Goal: Information Seeking & Learning: Find specific fact

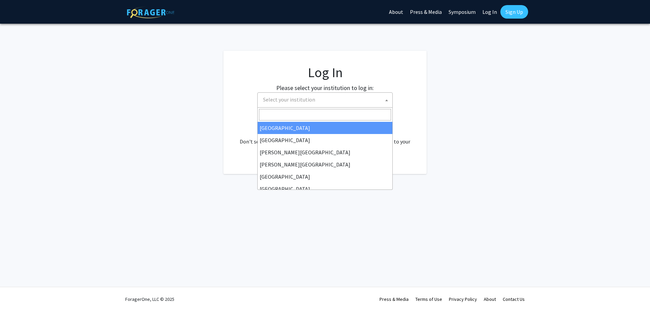
select select
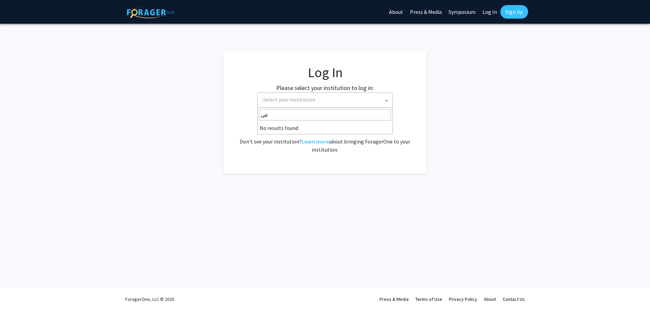
type input "ع"
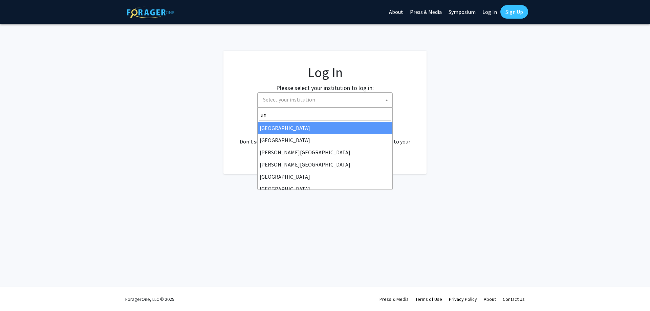
type input "u"
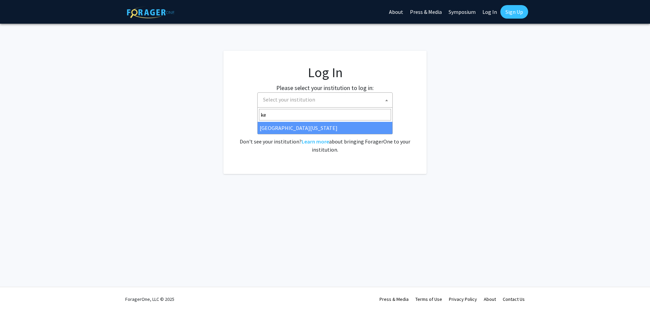
type input "ke"
select select "13"
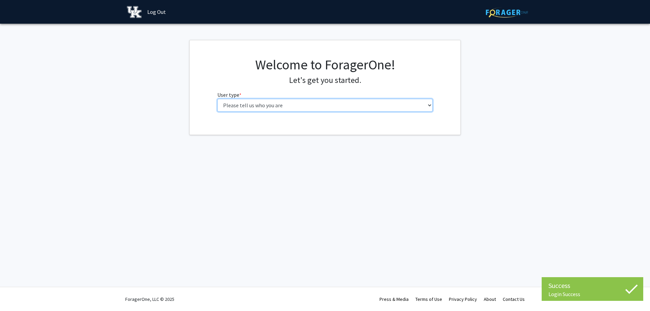
click at [376, 108] on select "Please tell us who you are Undergraduate Student Master's Student Doctoral Cand…" at bounding box center [325, 105] width 216 height 13
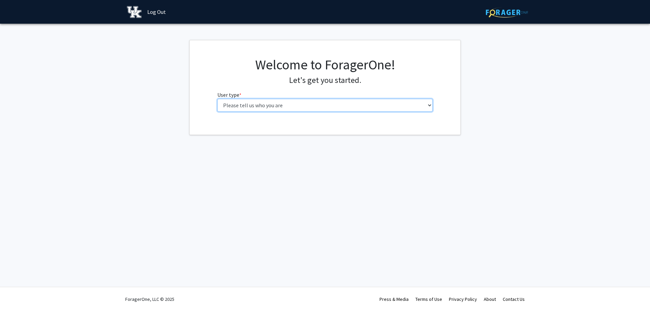
select select "1: undergrad"
click at [217, 99] on select "Please tell us who you are Undergraduate Student Master's Student Doctoral Cand…" at bounding box center [325, 105] width 216 height 13
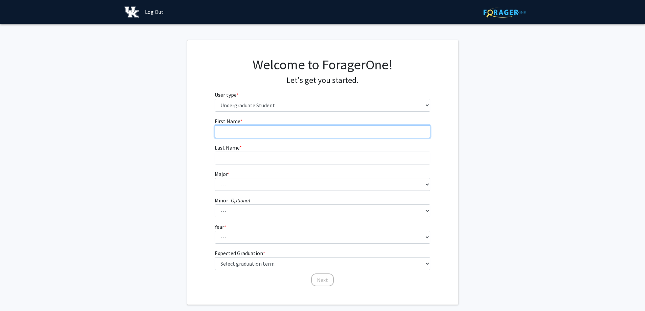
click at [291, 132] on input "First Name * required" at bounding box center [323, 131] width 216 height 13
type input "[PERSON_NAME]"
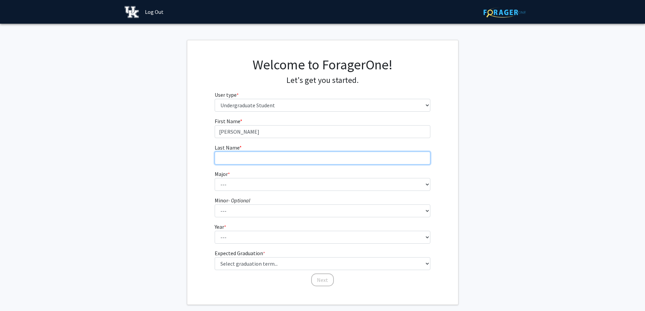
click at [255, 159] on input "Last Name * required" at bounding box center [323, 158] width 216 height 13
type input "[PERSON_NAME]"
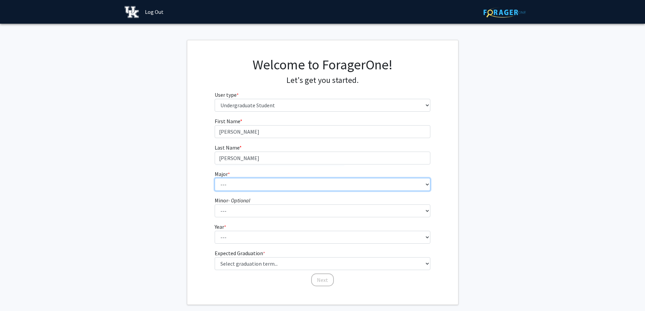
click at [230, 191] on select "--- Accounting Aerospace Engineering African American & Africana Studies Agricu…" at bounding box center [323, 184] width 216 height 13
select select "65: 902"
click at [215, 178] on select "--- Accounting Aerospace Engineering African American & Africana Studies Agricu…" at bounding box center [323, 184] width 216 height 13
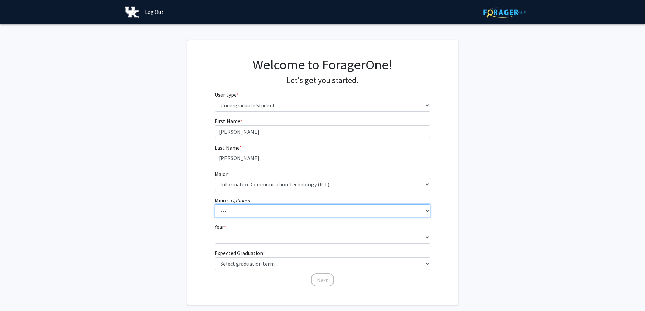
click at [256, 209] on select "--- African American & Africana Studies Agricultural Economics American Studies…" at bounding box center [323, 210] width 216 height 13
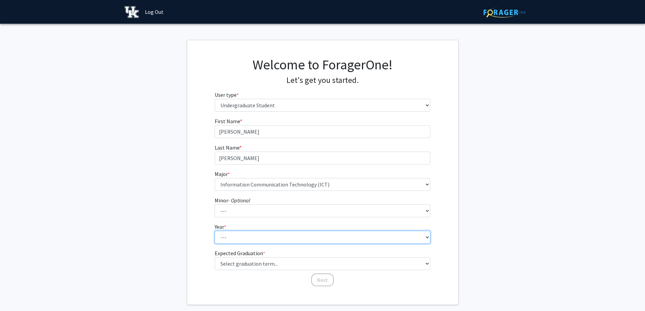
click at [250, 239] on select "--- First-year Sophomore Junior Senior Postbaccalaureate Certificate" at bounding box center [323, 237] width 216 height 13
select select "3: junior"
click at [215, 231] on select "--- First-year Sophomore Junior Senior Postbaccalaureate Certificate" at bounding box center [323, 237] width 216 height 13
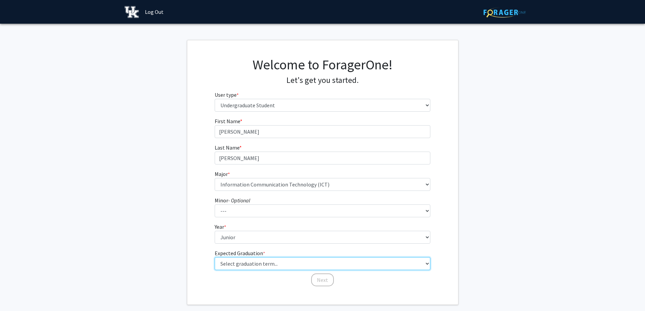
click at [219, 266] on select "Select graduation term... Spring 2025 Summer 2025 Fall 2025 Winter 2025 Spring …" at bounding box center [323, 263] width 216 height 13
select select "7: fall_2026"
click at [215, 257] on select "Select graduation term... Spring 2025 Summer 2025 Fall 2025 Winter 2025 Spring …" at bounding box center [323, 263] width 216 height 13
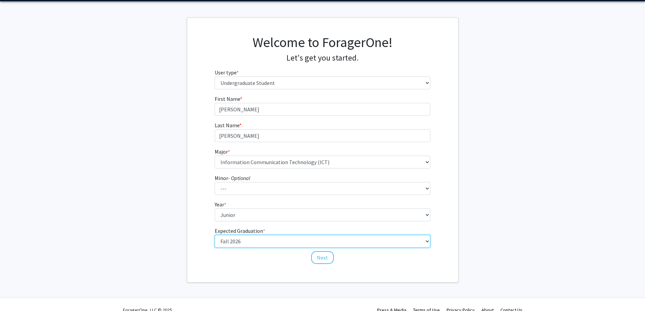
scroll to position [33, 0]
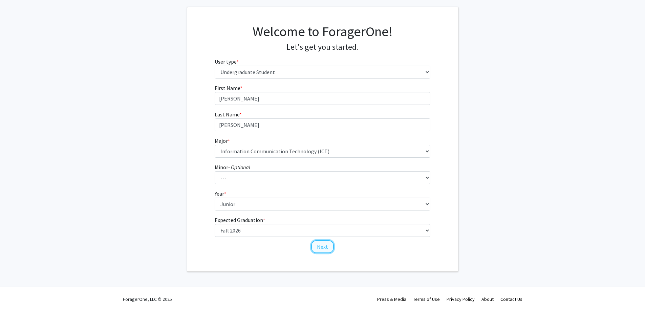
click at [321, 249] on button "Next" at bounding box center [322, 246] width 23 height 13
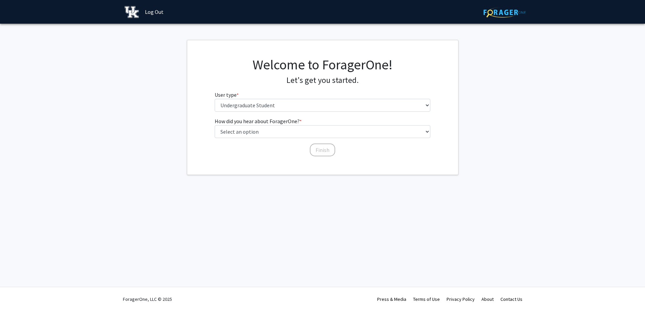
scroll to position [0, 0]
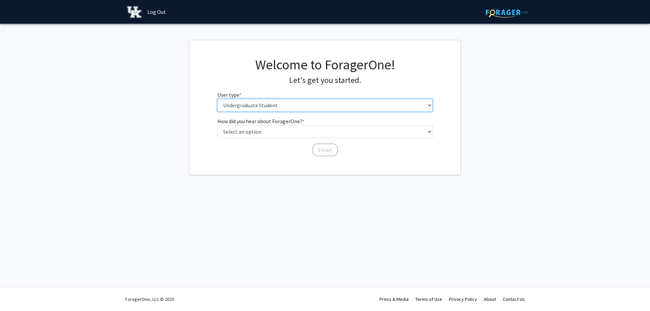
click at [284, 106] on select "Please tell us who you are Undergraduate Student Master's Student Doctoral Cand…" at bounding box center [325, 105] width 216 height 13
click at [11, 144] on fg-get-started "Welcome to ForagerOne! Let's get you started. User type * required Please tell …" at bounding box center [325, 107] width 650 height 135
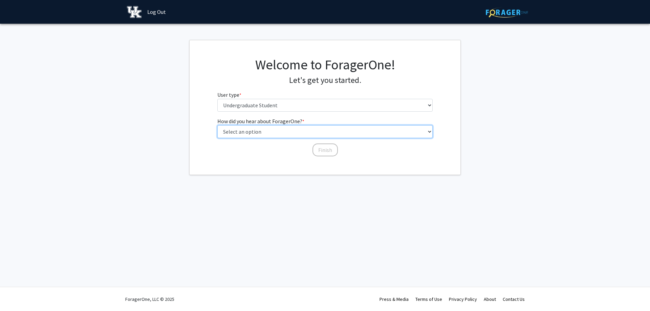
click at [268, 133] on select "Select an option Peer/student recommendation Faculty/staff recommendation Unive…" at bounding box center [325, 131] width 216 height 13
select select "2: faculty_recommendation"
click at [217, 125] on select "Select an option Peer/student recommendation Faculty/staff recommendation Unive…" at bounding box center [325, 131] width 216 height 13
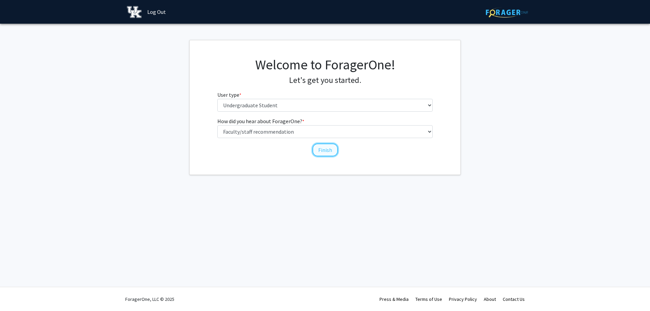
click at [319, 153] on button "Finish" at bounding box center [324, 149] width 25 height 13
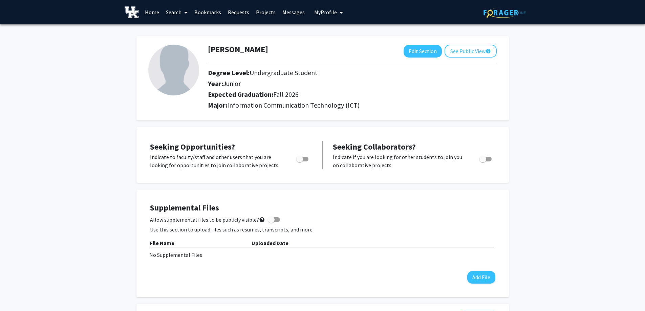
click at [153, 10] on link "Home" at bounding box center [151, 12] width 21 height 24
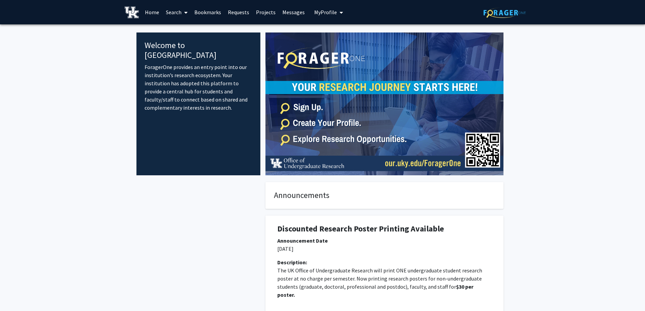
click at [262, 9] on link "Projects" at bounding box center [265, 12] width 26 height 24
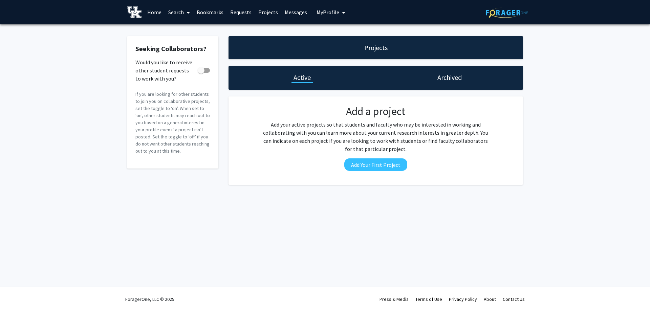
click at [205, 12] on link "Bookmarks" at bounding box center [209, 12] width 33 height 24
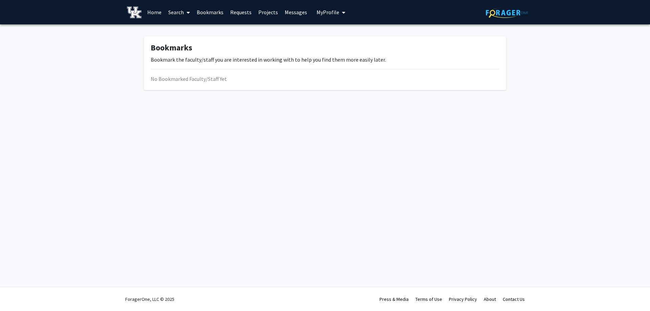
click at [172, 13] on link "Search" at bounding box center [179, 12] width 28 height 24
click at [190, 31] on span "Faculty/Staff" at bounding box center [190, 31] width 50 height 14
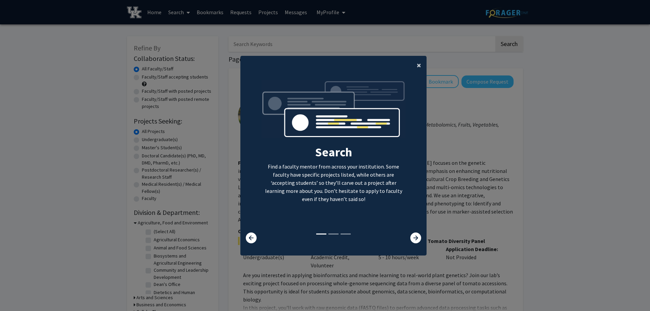
click at [417, 64] on span "×" at bounding box center [419, 65] width 4 height 10
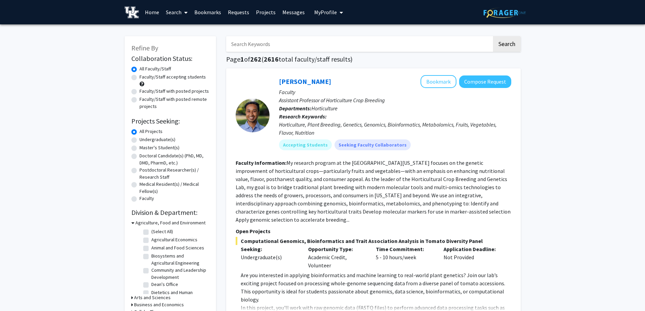
click at [268, 42] on input "Search Keywords" at bounding box center [359, 44] width 266 height 16
paste input "Firaz"
type input "Firaz"
click at [512, 43] on button "Search" at bounding box center [507, 44] width 28 height 16
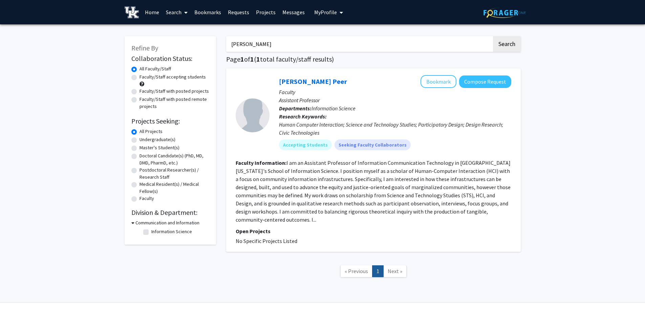
click at [374, 189] on fg-read-more "I am an Assistant Professor of Information Communication Technology in Universi…" at bounding box center [373, 191] width 275 height 64
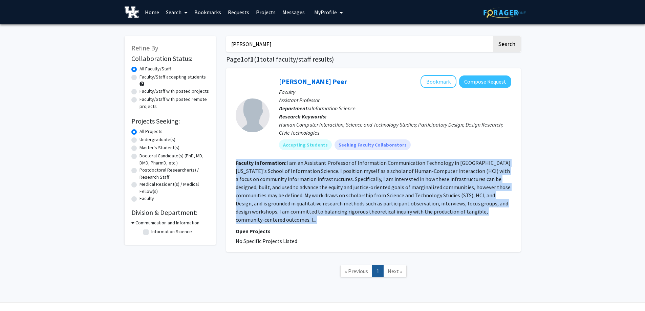
click at [374, 189] on fg-read-more "I am an Assistant Professor of Information Communication Technology in Universi…" at bounding box center [373, 191] width 275 height 64
click at [382, 183] on section "Faculty Information: I am an Assistant Professor of Information Communication T…" at bounding box center [373, 191] width 275 height 65
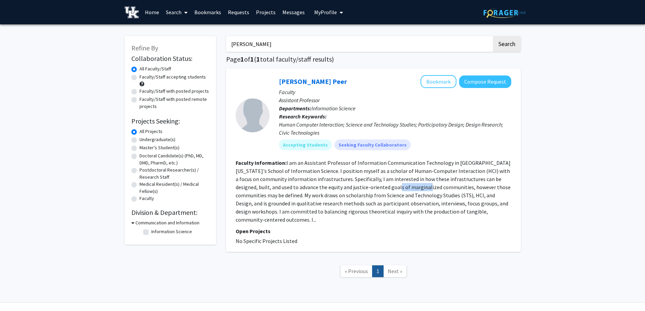
click at [382, 183] on section "Faculty Information: I am an Assistant Professor of Information Communication T…" at bounding box center [373, 191] width 275 height 65
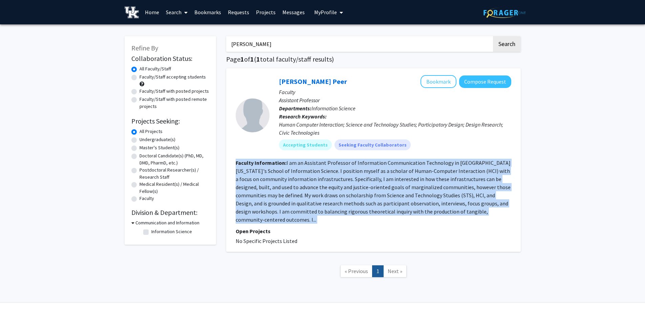
click at [382, 183] on section "Faculty Information: I am an Assistant Professor of Information Communication T…" at bounding box center [373, 191] width 275 height 65
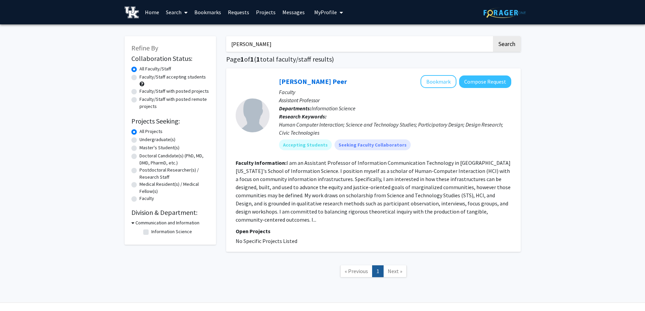
click at [425, 227] on p "Open Projects" at bounding box center [373, 231] width 275 height 8
click at [290, 40] on input "Firaz" at bounding box center [359, 44] width 266 height 16
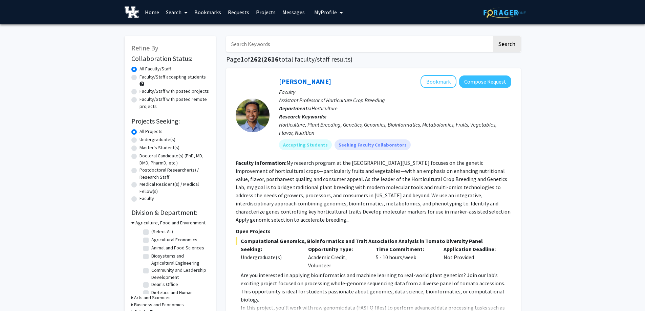
click at [306, 48] on input "Search Keywords" at bounding box center [359, 44] width 266 height 16
paste input "Firaz"
type input "Firaz"
click at [511, 46] on button "Search" at bounding box center [507, 44] width 28 height 16
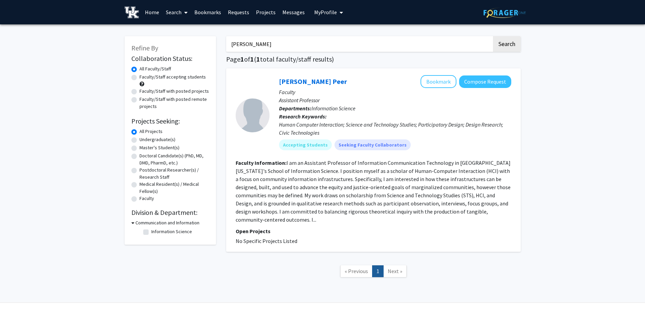
click at [318, 10] on span "My Profile" at bounding box center [325, 12] width 23 height 7
click at [336, 33] on span "Abdulrahman Al Haideri" at bounding box center [356, 31] width 41 height 7
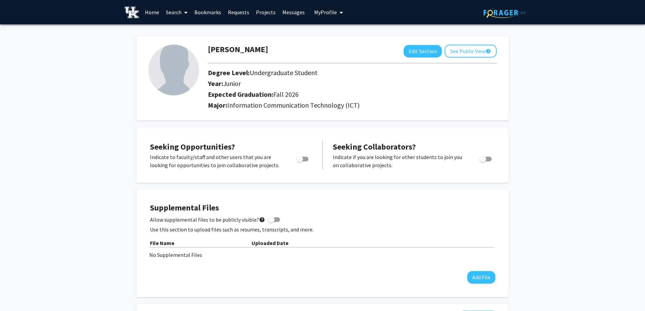
click at [161, 253] on div "No Supplemental Files" at bounding box center [322, 255] width 347 height 8
click at [137, 16] on img at bounding box center [132, 12] width 15 height 12
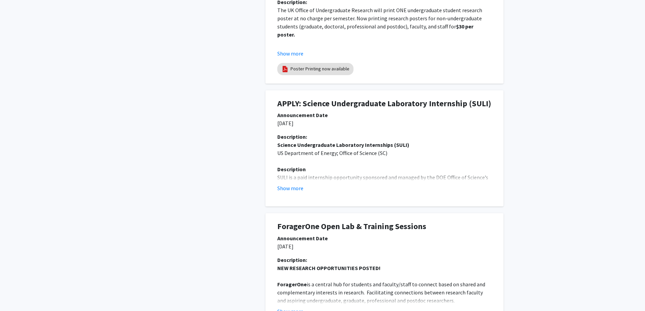
scroll to position [348, 0]
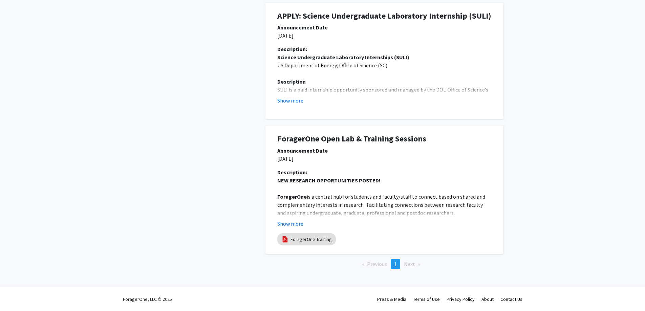
click at [413, 265] on span "Next page" at bounding box center [409, 264] width 11 height 7
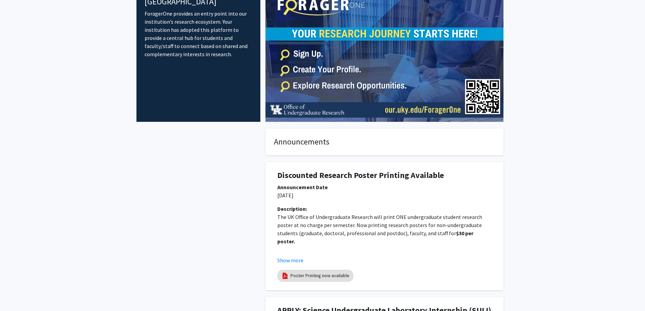
scroll to position [0, 0]
